Goal: Information Seeking & Learning: Learn about a topic

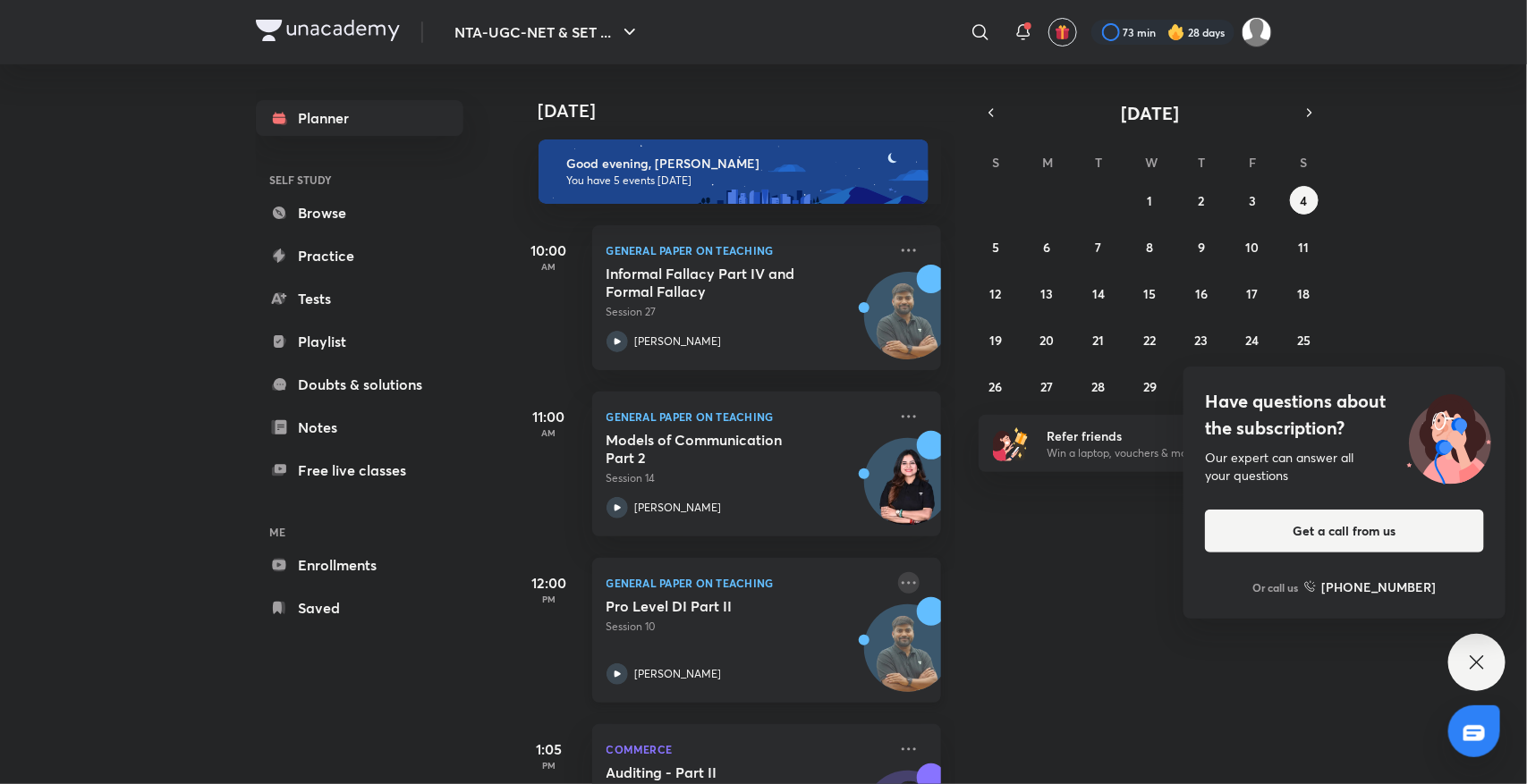
scroll to position [282, 0]
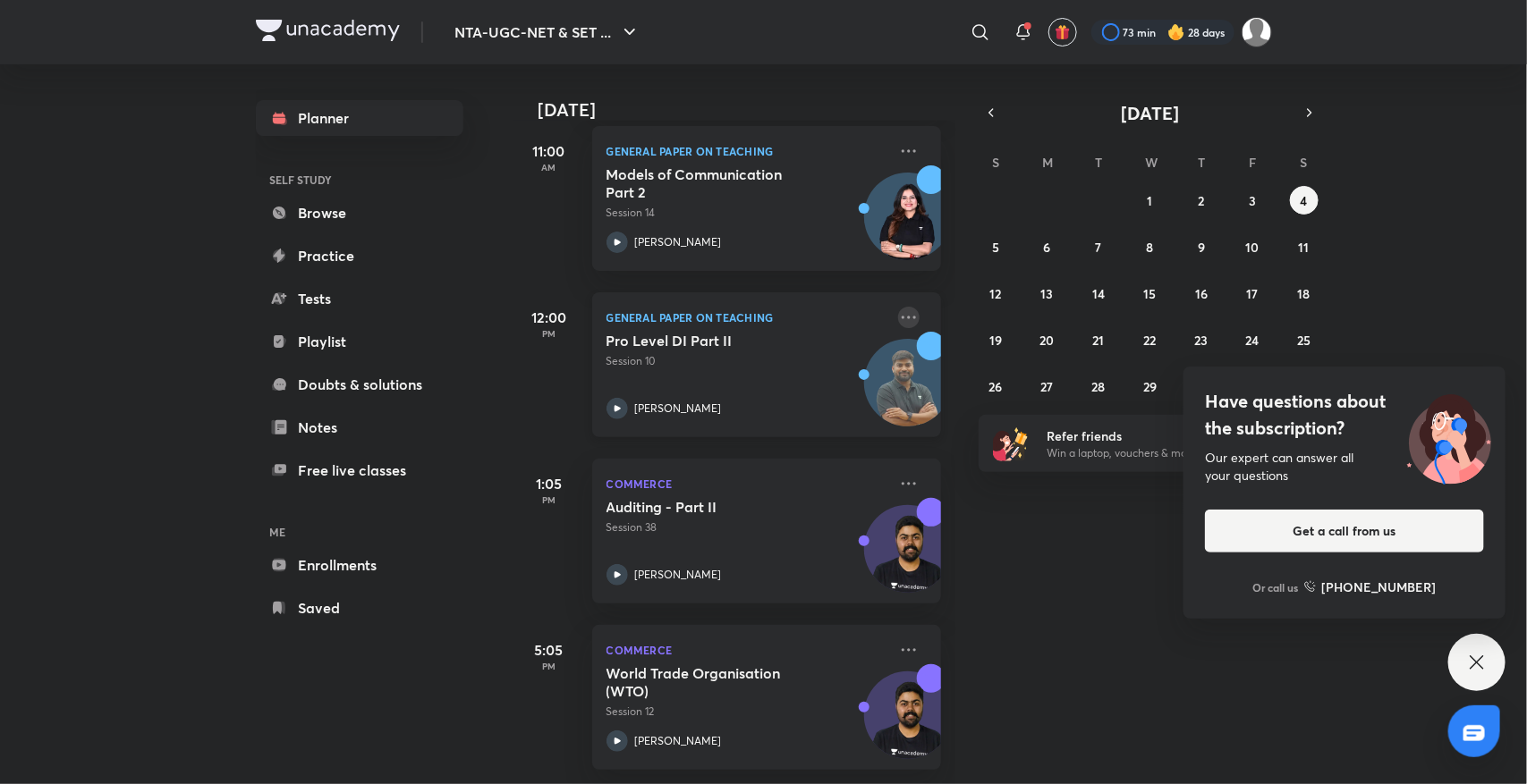
click at [901, 306] on icon at bounding box center [908, 317] width 21 height 21
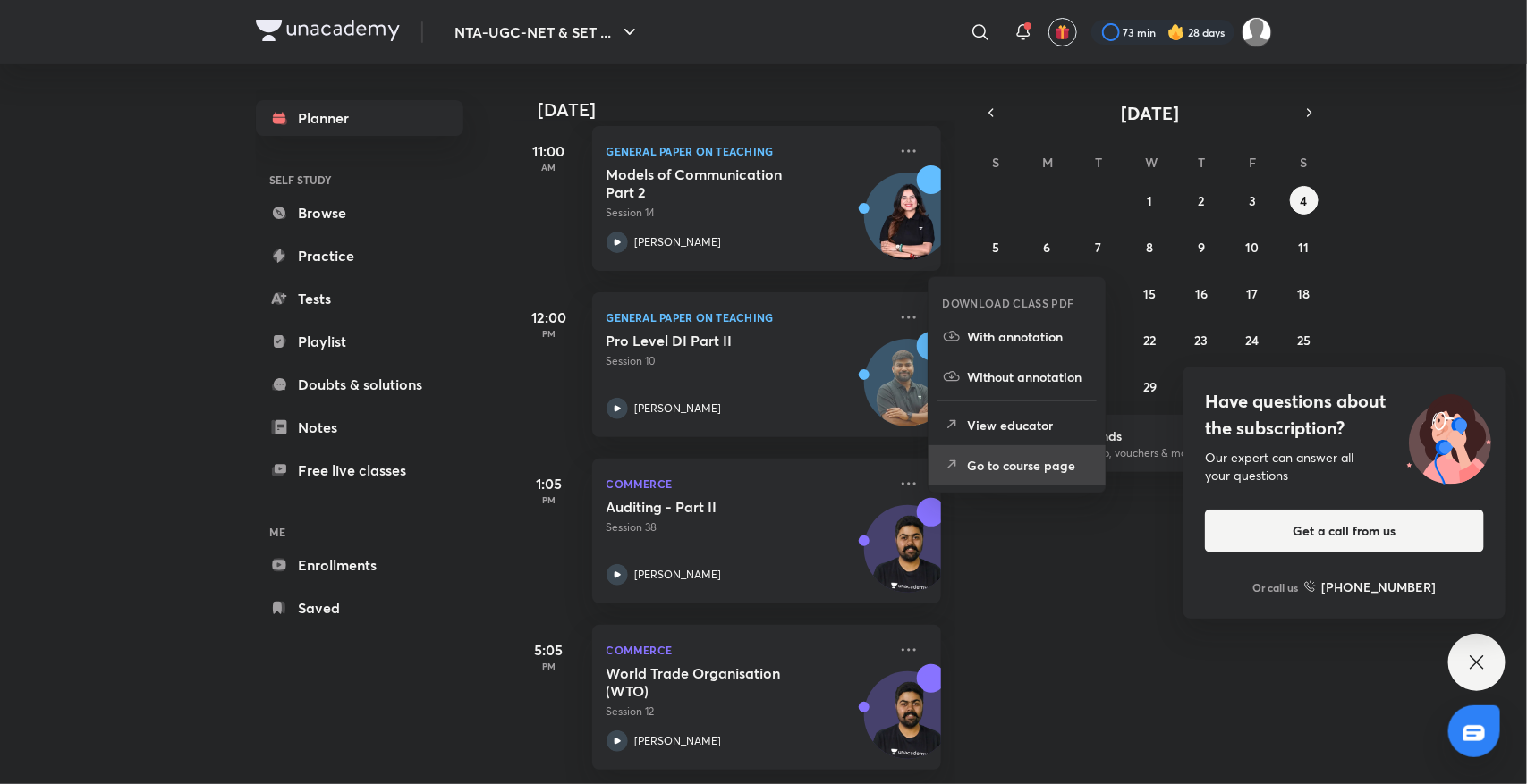
click at [989, 466] on p "Go to course page" at bounding box center [1029, 466] width 123 height 18
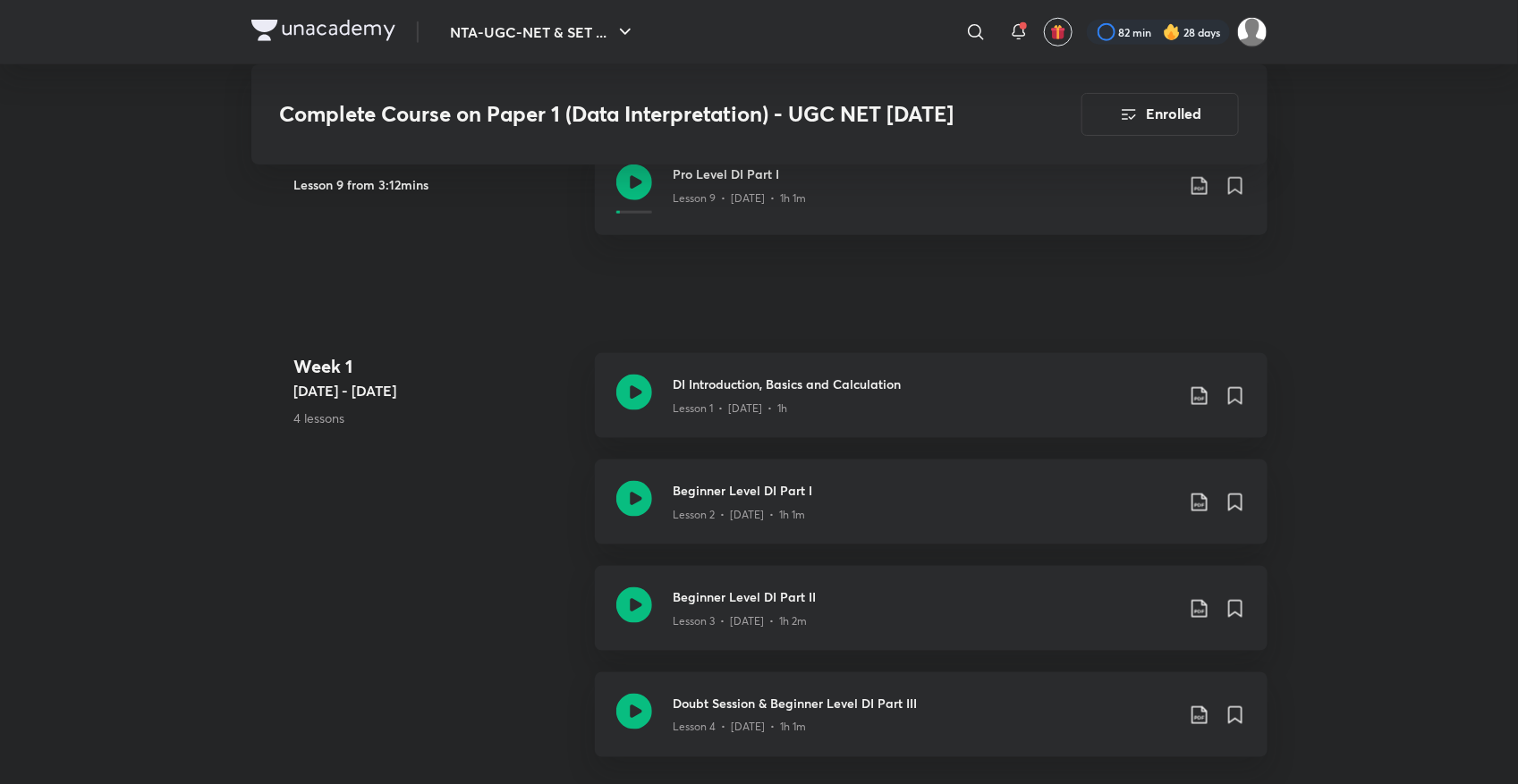
scroll to position [1089, 0]
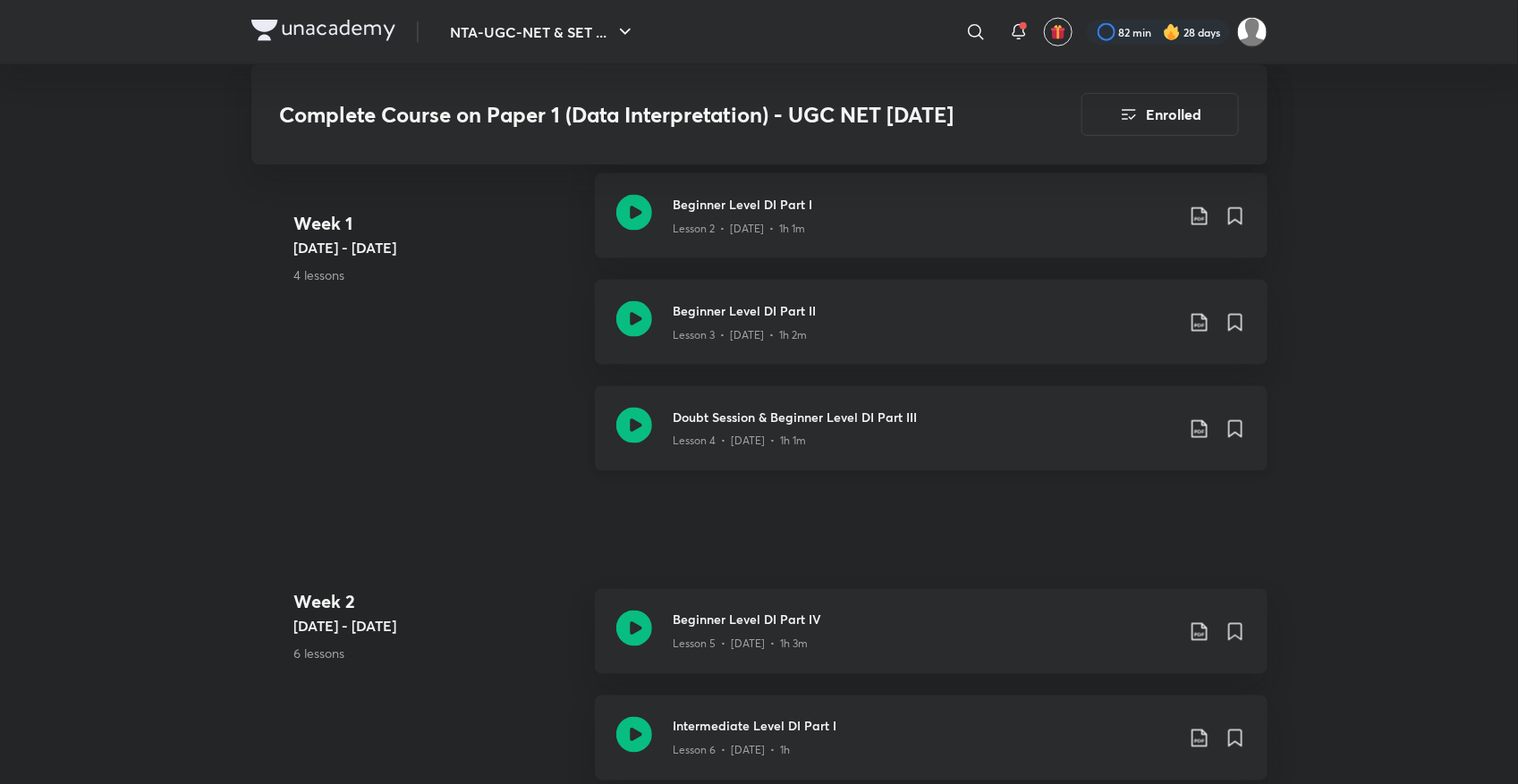
click at [631, 419] on icon at bounding box center [634, 425] width 36 height 36
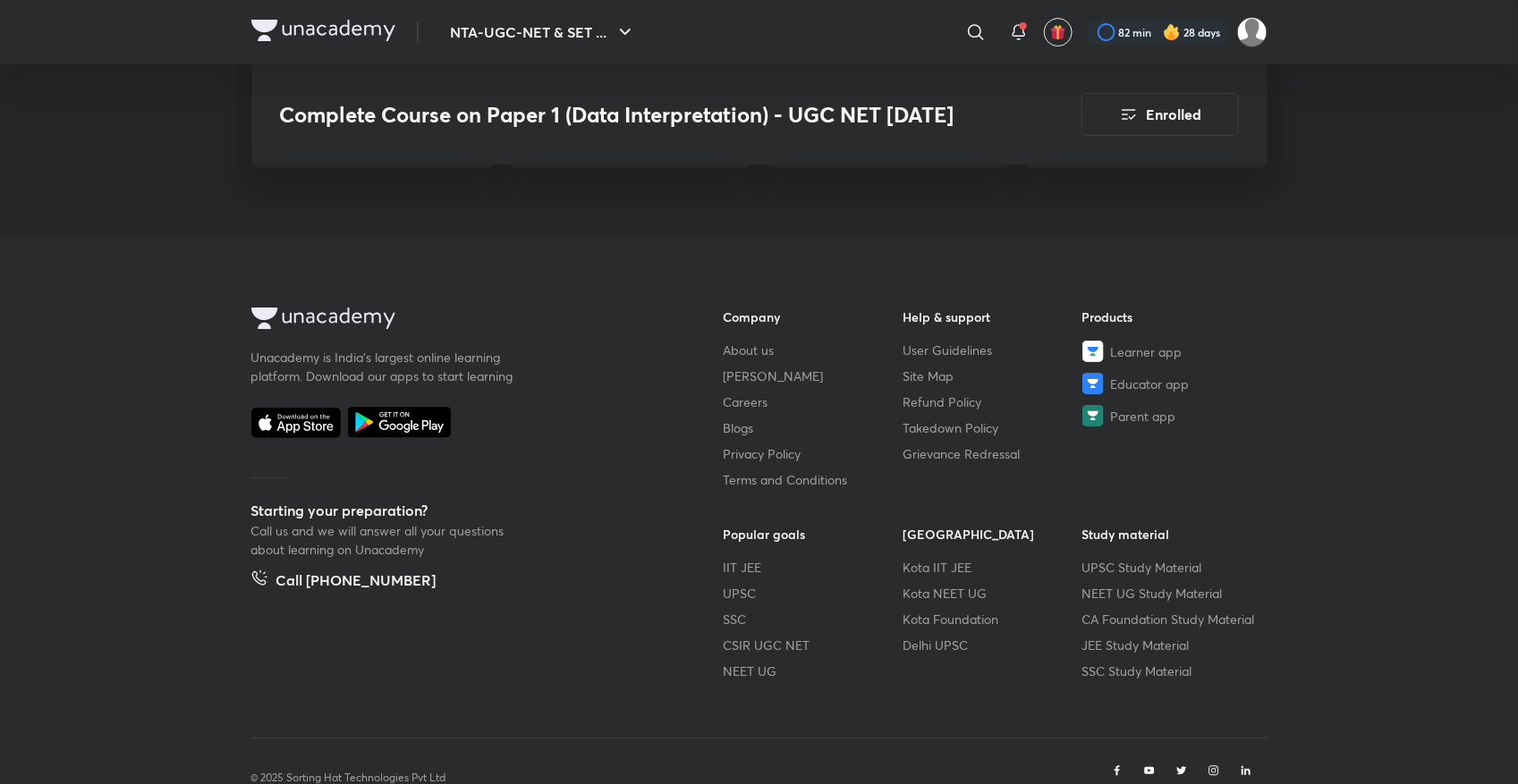
scroll to position [3031, 0]
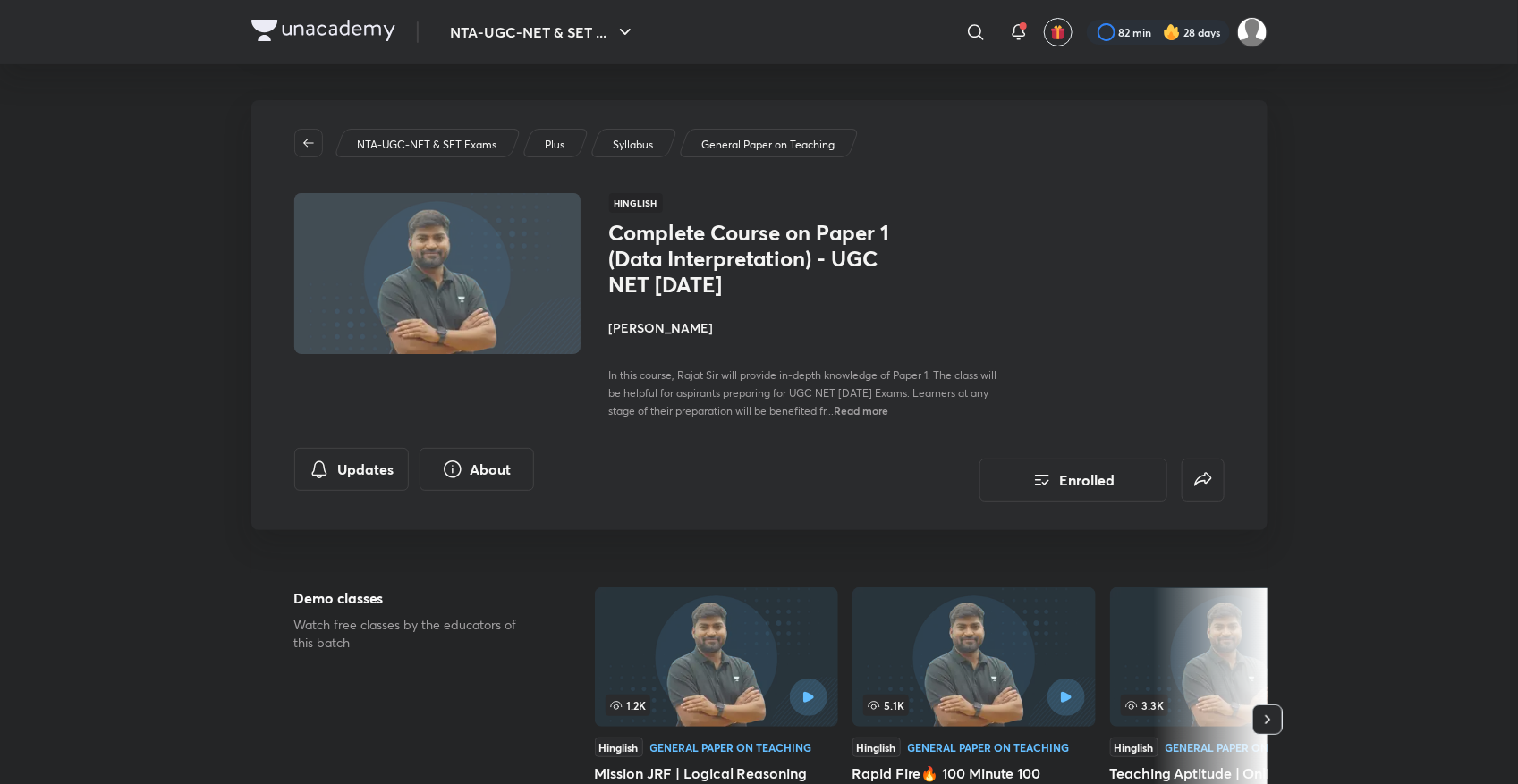
click at [623, 140] on p "Syllabus" at bounding box center [633, 144] width 41 height 16
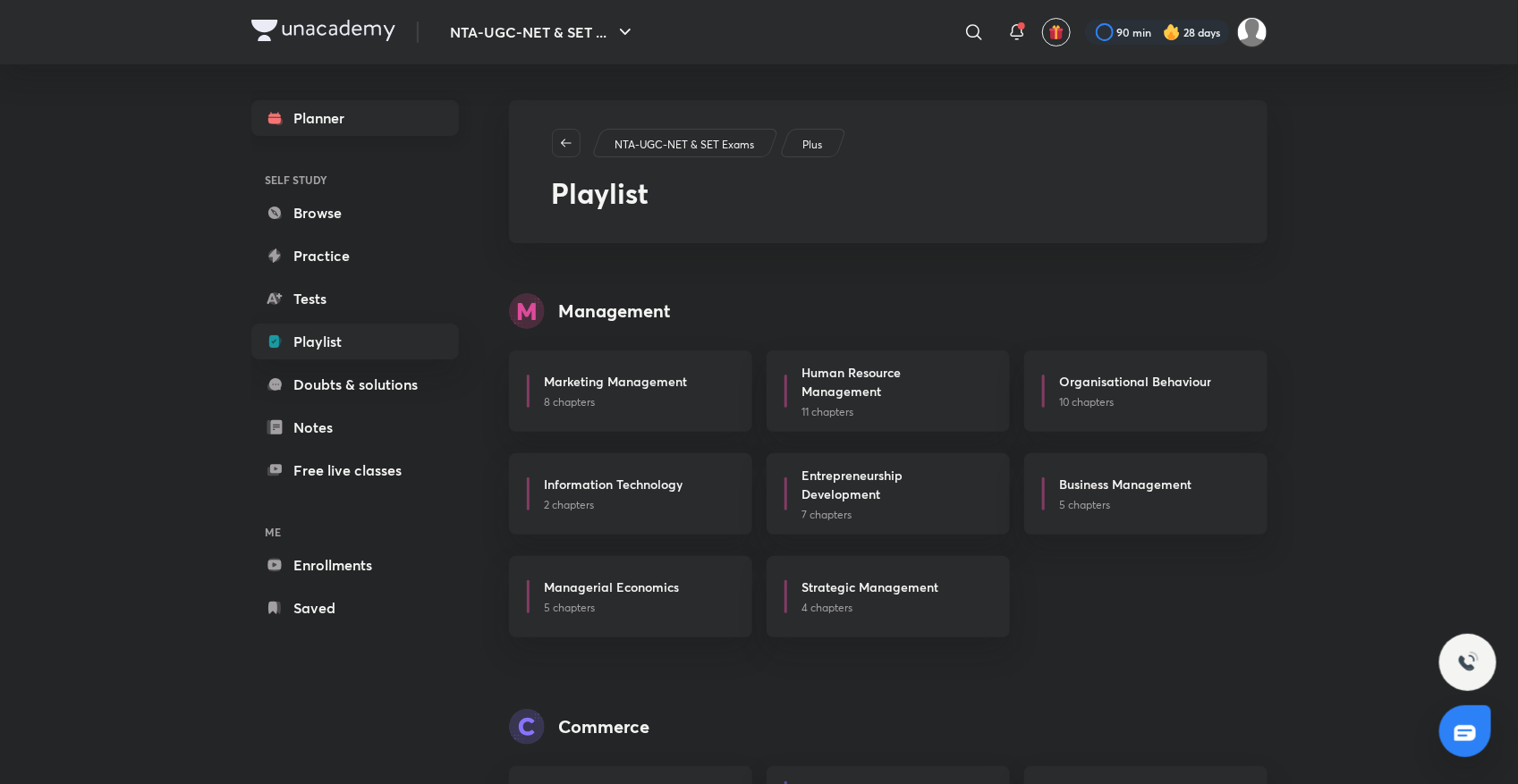
click at [332, 133] on link "Planner" at bounding box center [354, 118] width 207 height 36
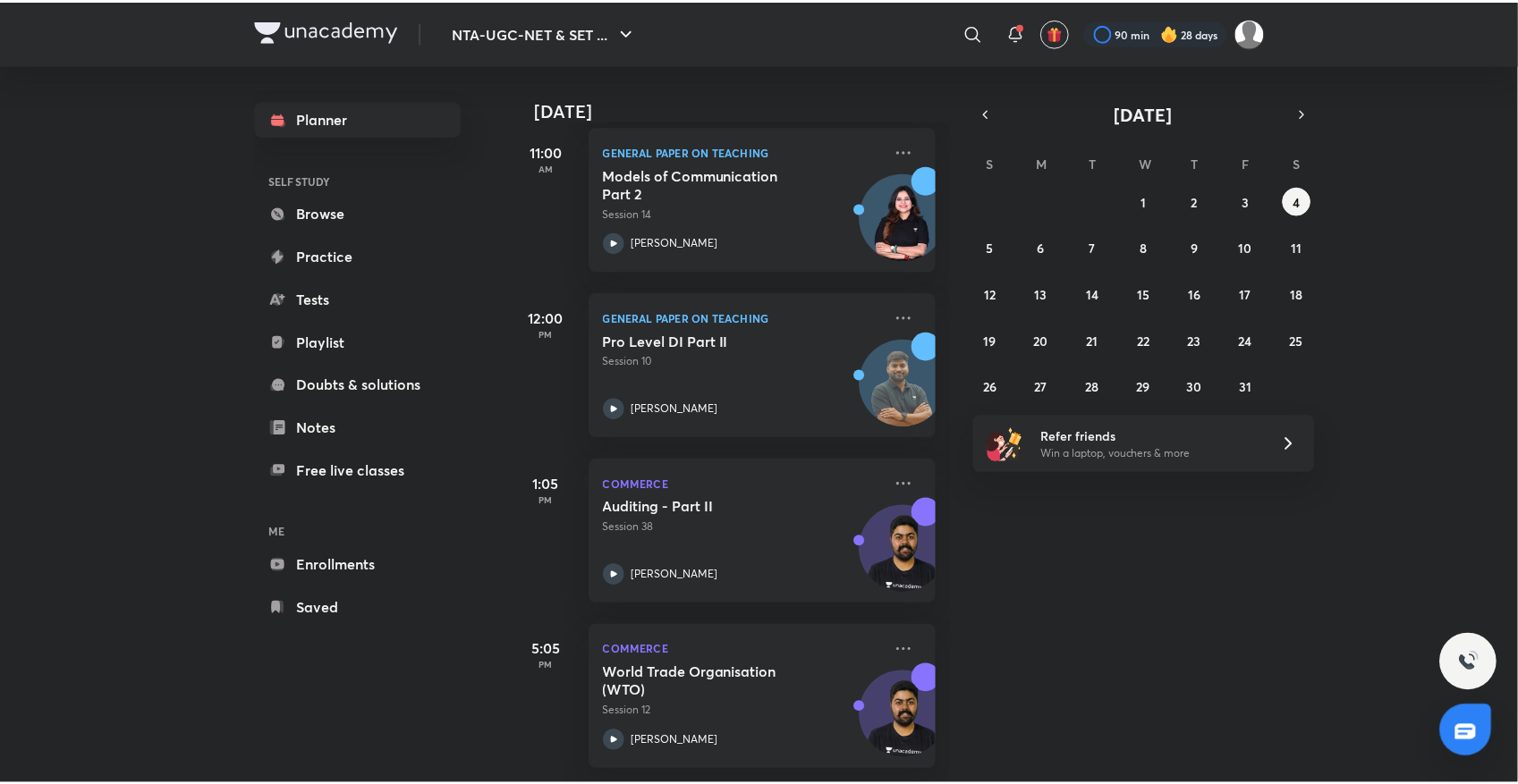
scroll to position [282, 0]
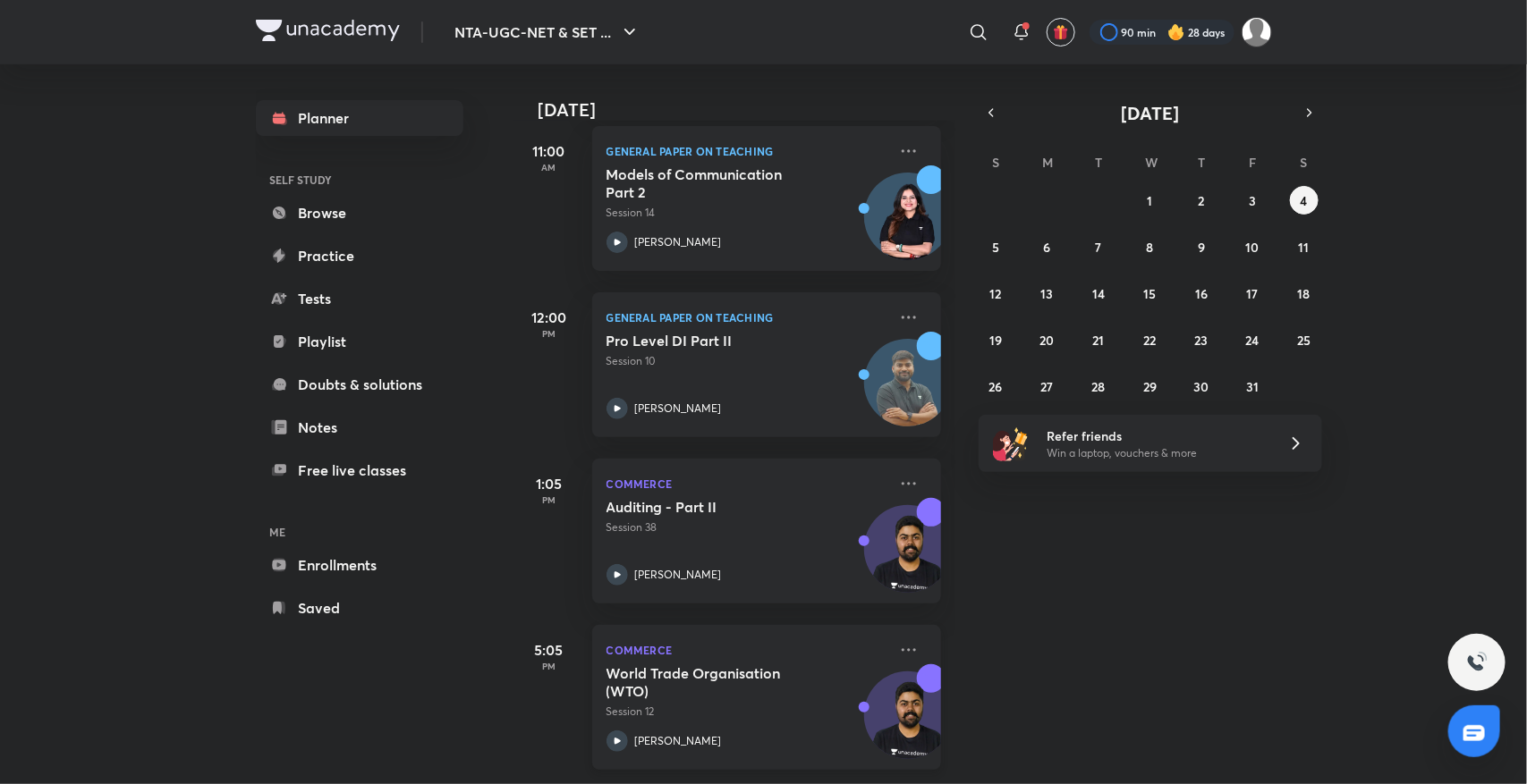
click at [664, 677] on h5 "World Trade Organisation (WTO)" at bounding box center [718, 682] width 223 height 36
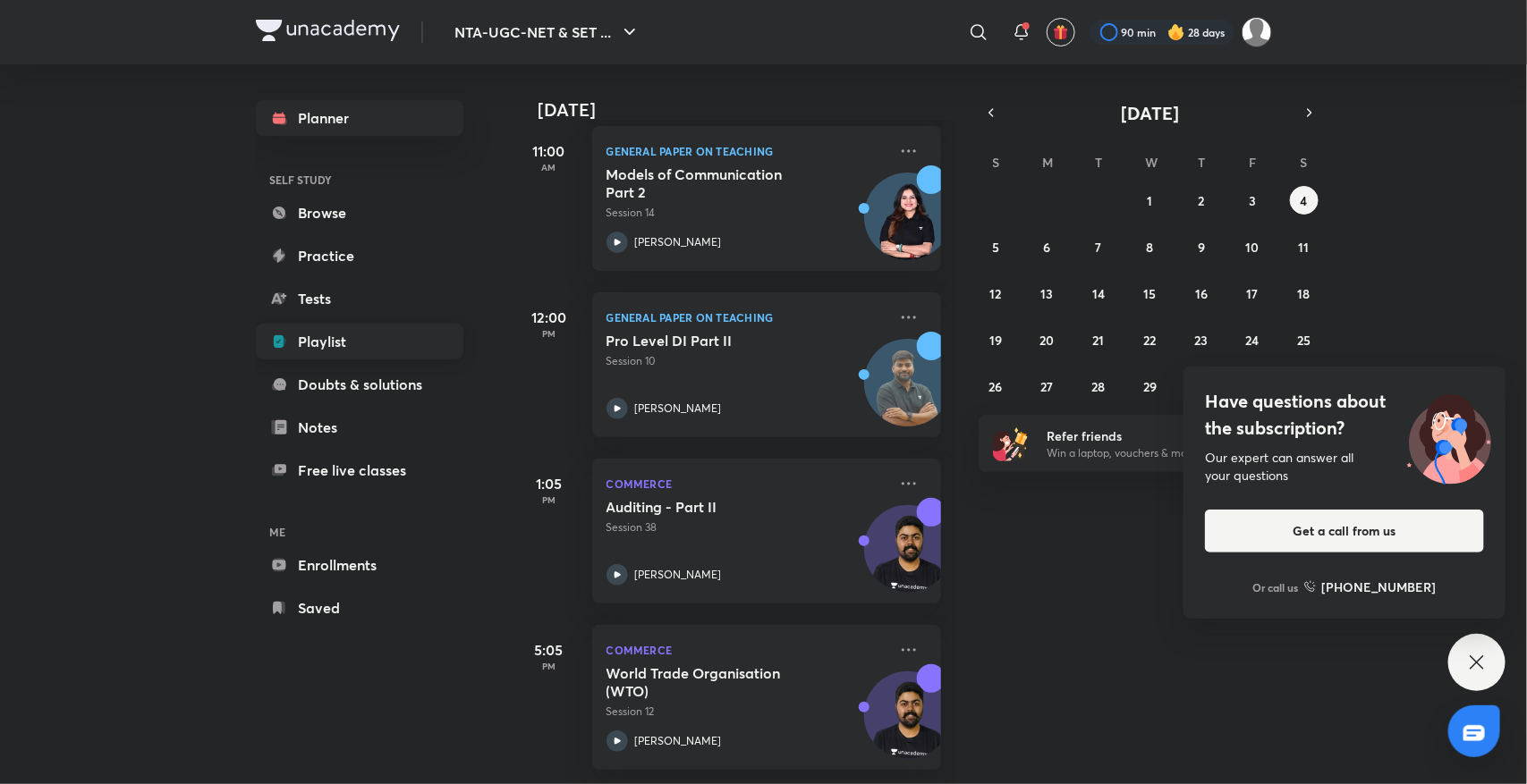
click at [351, 346] on link "Playlist" at bounding box center [359, 341] width 207 height 36
